Goal: Transaction & Acquisition: Purchase product/service

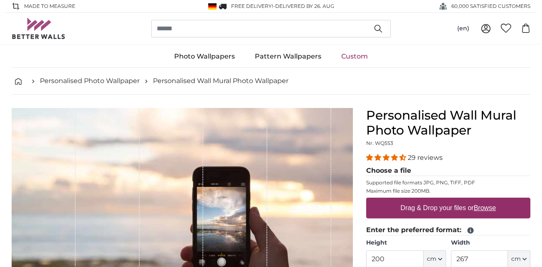
click at [426, 208] on label "Drag & Drop your files or Browse" at bounding box center [449, 208] width 102 height 17
click at [426, 200] on input "Drag & Drop your files or Browse" at bounding box center [448, 199] width 164 height 2
type input "**********"
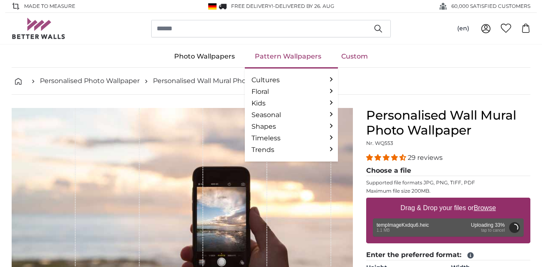
type input "266"
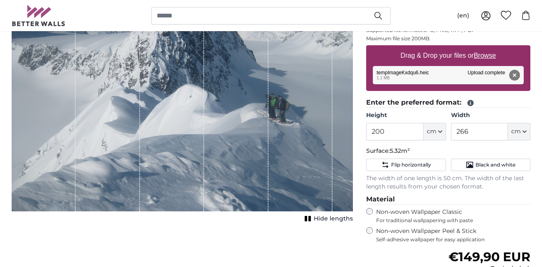
scroll to position [153, 0]
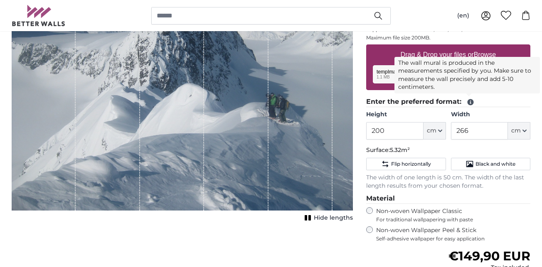
click at [469, 103] on icon at bounding box center [471, 102] width 6 height 6
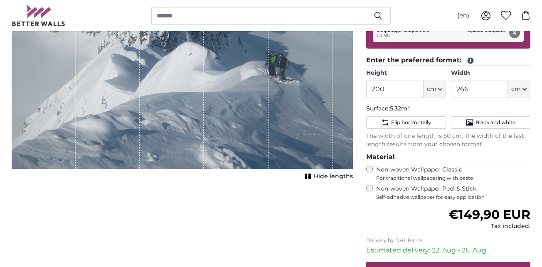
scroll to position [191, 0]
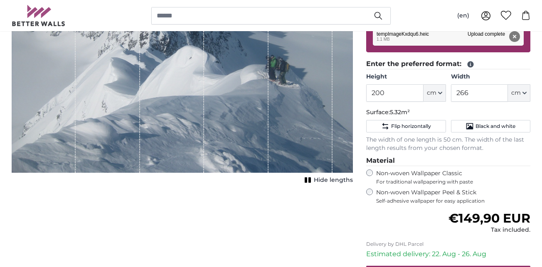
click at [441, 94] on icon "button" at bounding box center [440, 93] width 4 height 4
click at [412, 146] on link "Feet (ft. in.)" at bounding box center [434, 144] width 73 height 15
type input "6"
type input "***"
type input "8"
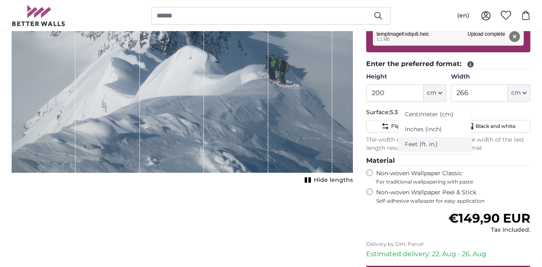
type input "***"
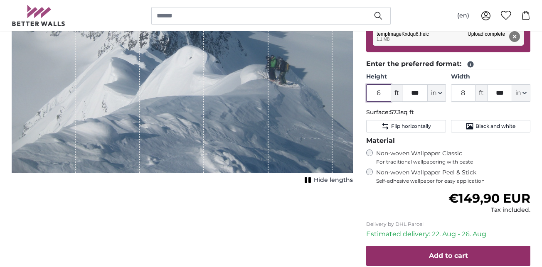
click at [380, 94] on input "6" at bounding box center [378, 92] width 25 height 17
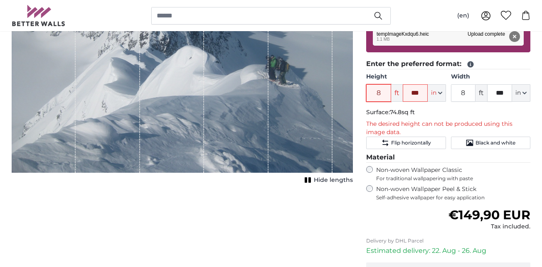
type input "8"
click at [410, 91] on input "***" at bounding box center [415, 92] width 25 height 17
type input "*"
click at [381, 90] on input "8" at bounding box center [378, 92] width 25 height 17
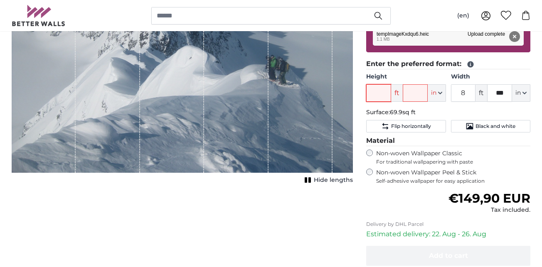
type input "7"
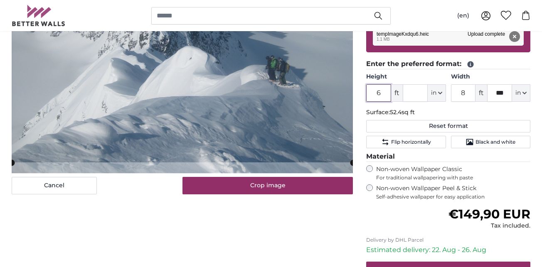
type input "6"
click at [410, 94] on input "text" at bounding box center [415, 92] width 25 height 17
type input "*"
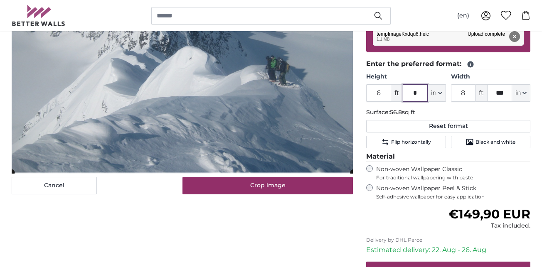
type input "*"
click at [454, 105] on fieldset "Enter the preferred format: Height 6 ft * in Centimeter (cm) Inches (inch) Feet…" at bounding box center [448, 103] width 164 height 89
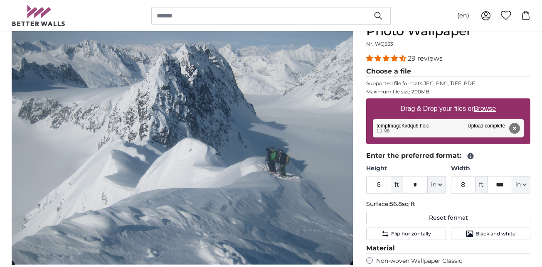
scroll to position [99, 0]
